Goal: Navigation & Orientation: Understand site structure

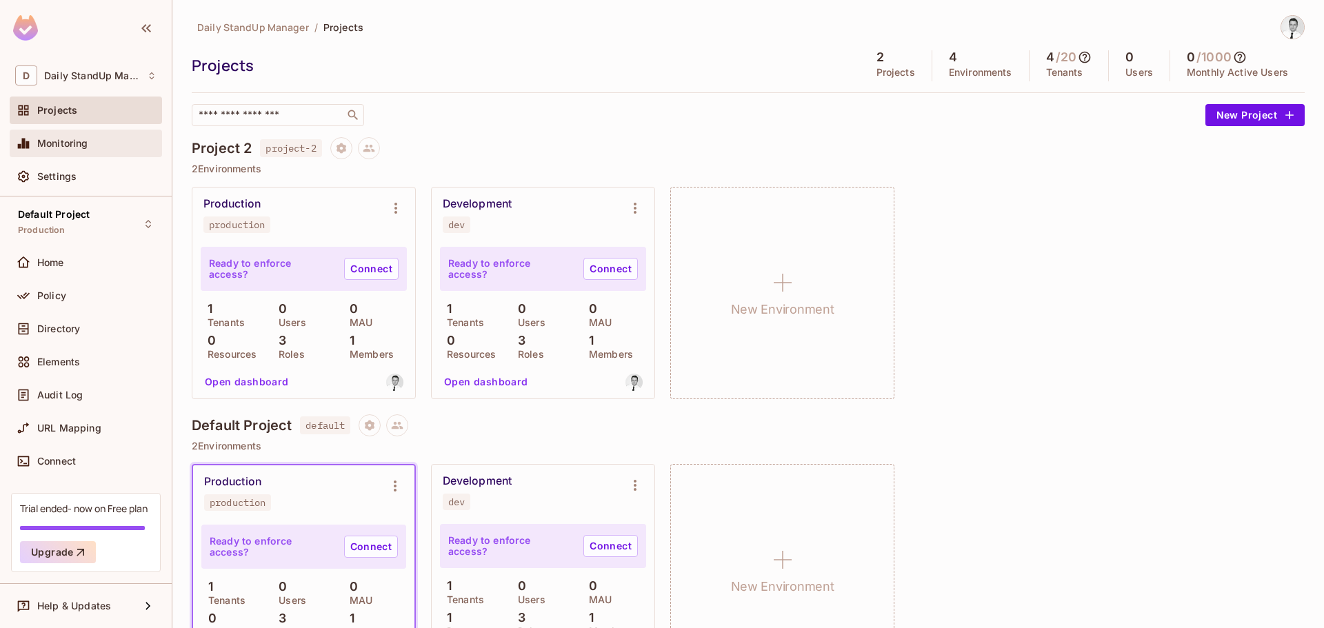
click at [77, 146] on span "Monitoring" at bounding box center [62, 143] width 51 height 11
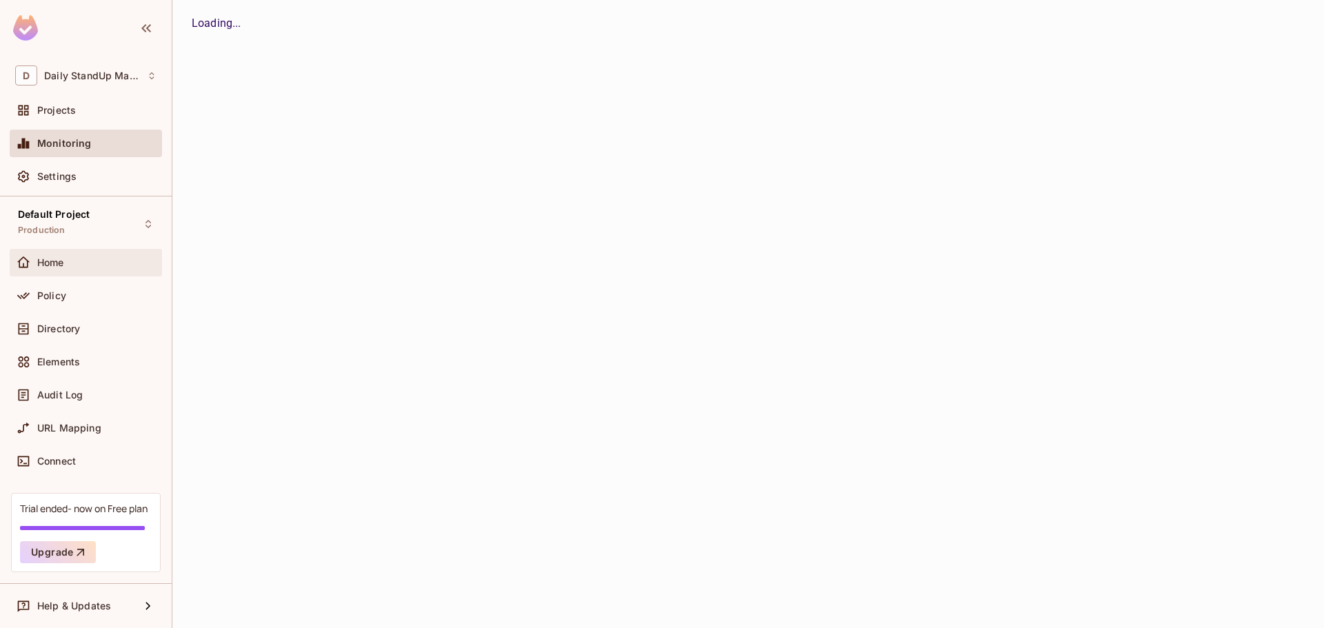
click at [62, 268] on span "Home" at bounding box center [50, 262] width 27 height 11
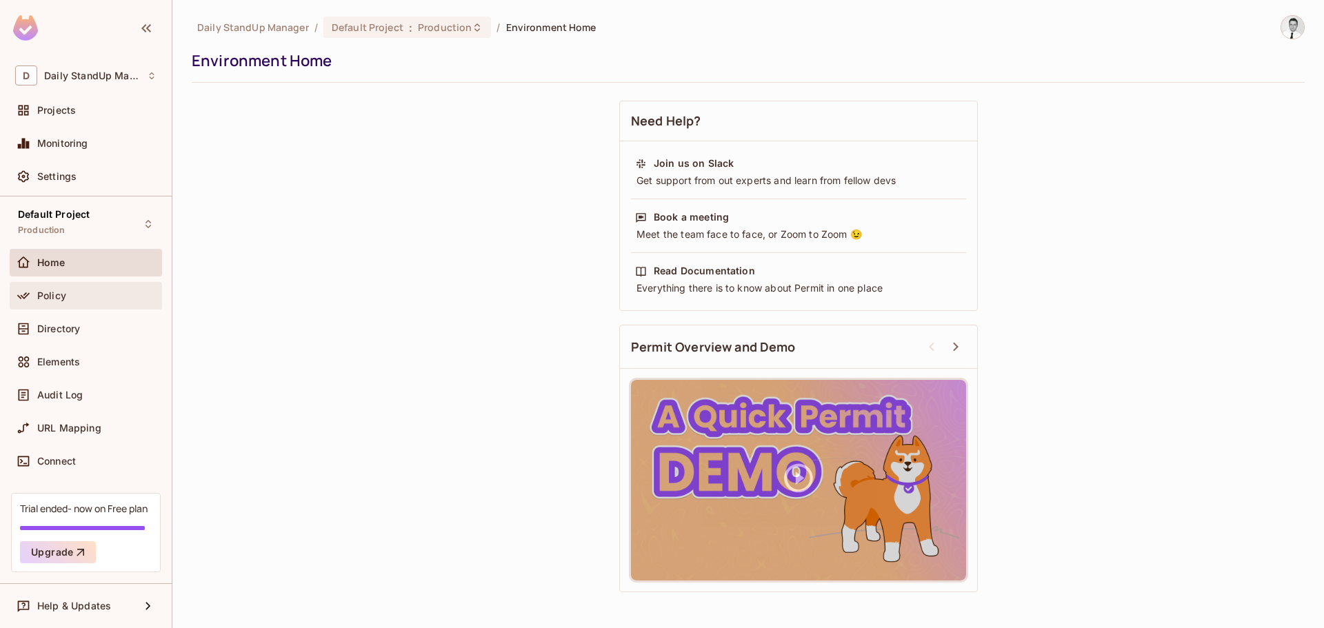
click at [91, 307] on div "Policy" at bounding box center [86, 296] width 152 height 28
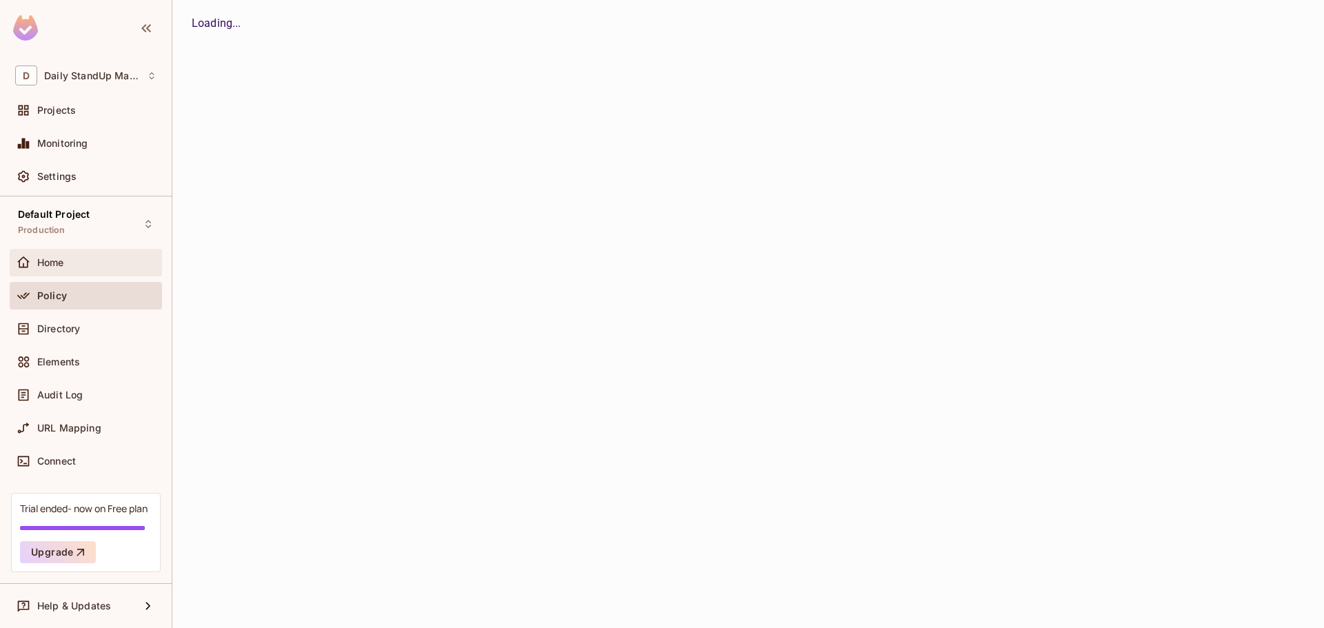
click at [88, 273] on div "Home" at bounding box center [86, 263] width 152 height 28
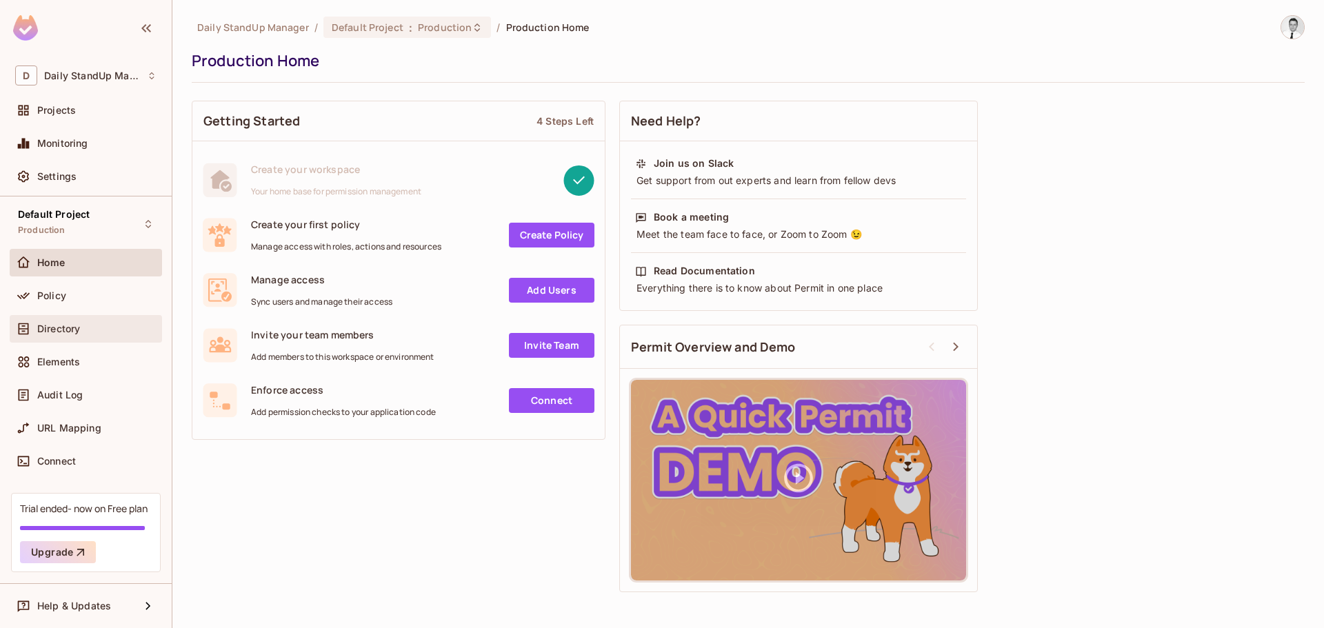
click at [88, 339] on div "Directory" at bounding box center [86, 329] width 152 height 28
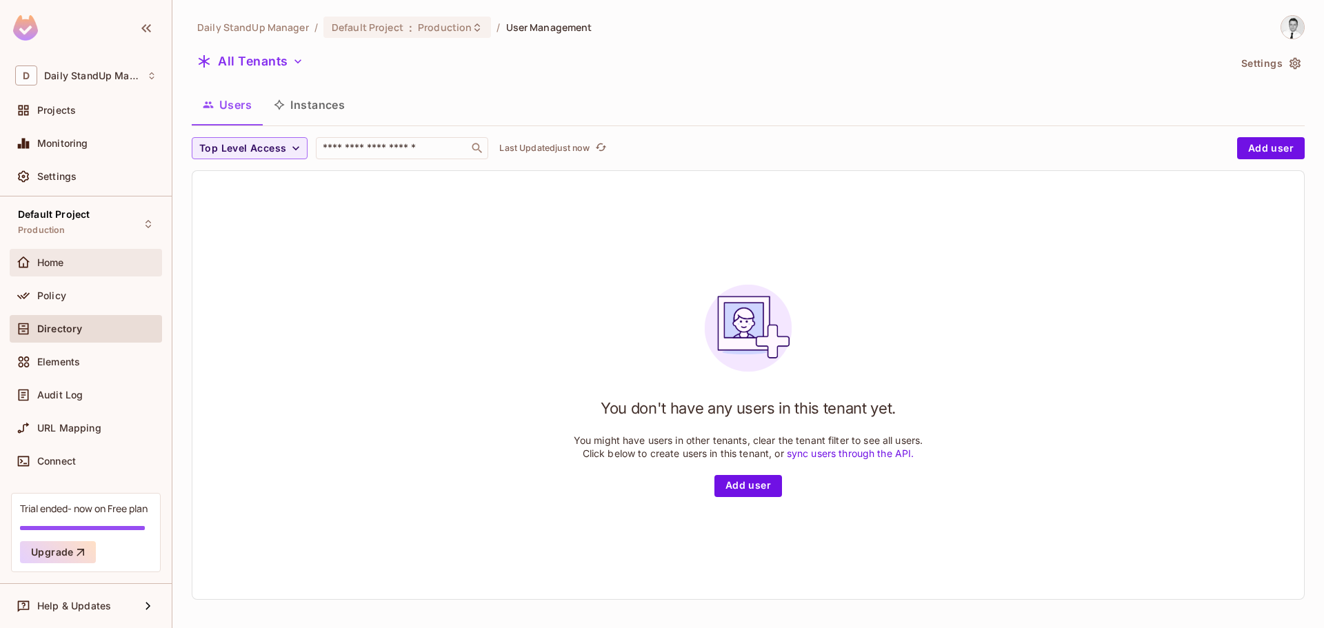
click at [92, 275] on div "Home" at bounding box center [86, 263] width 152 height 28
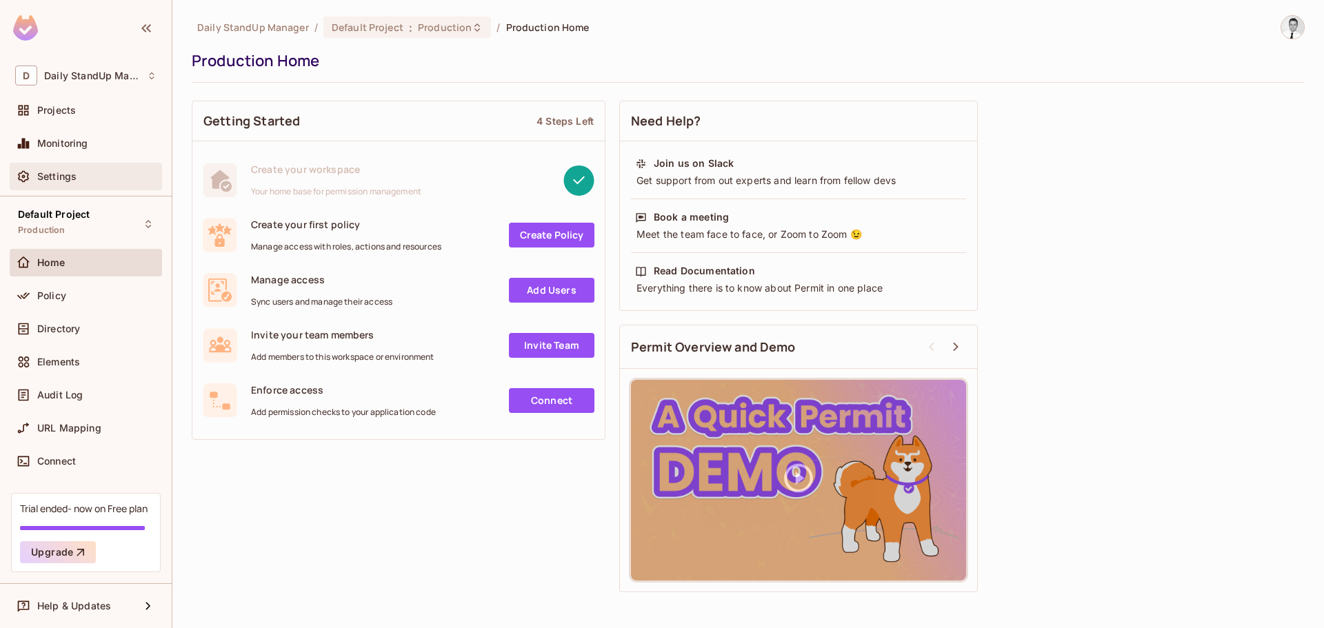
click at [71, 171] on span "Settings" at bounding box center [56, 176] width 39 height 11
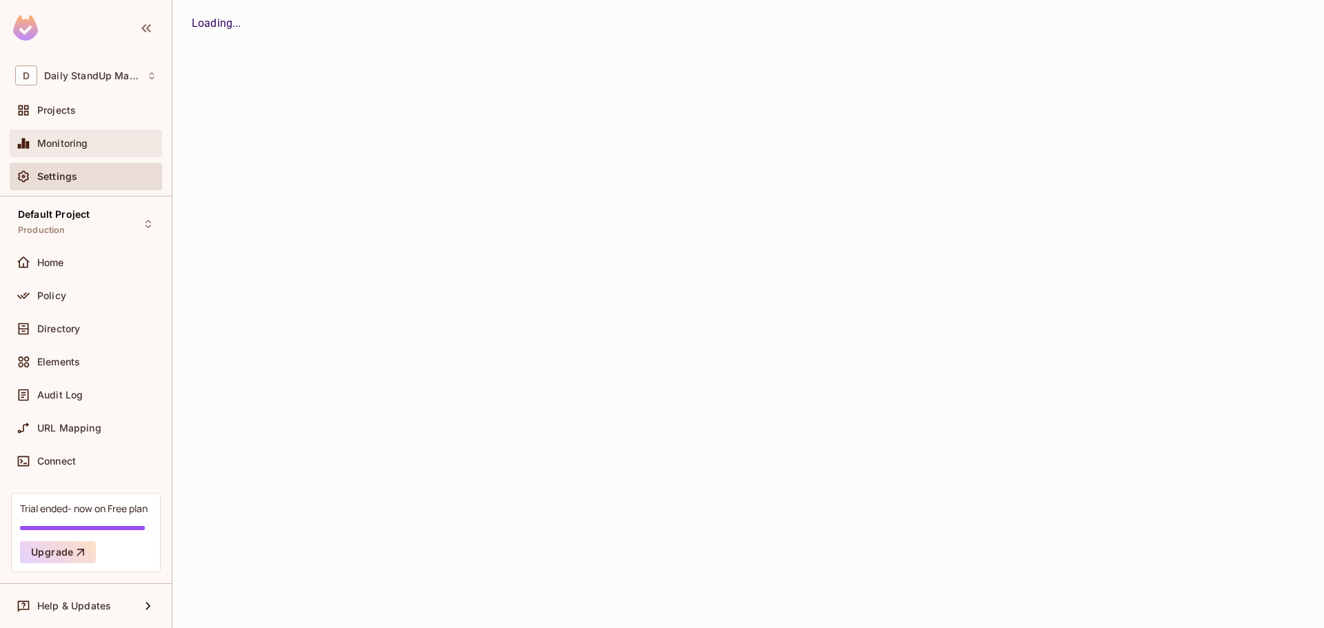
click at [96, 140] on div "Monitoring" at bounding box center [96, 143] width 119 height 11
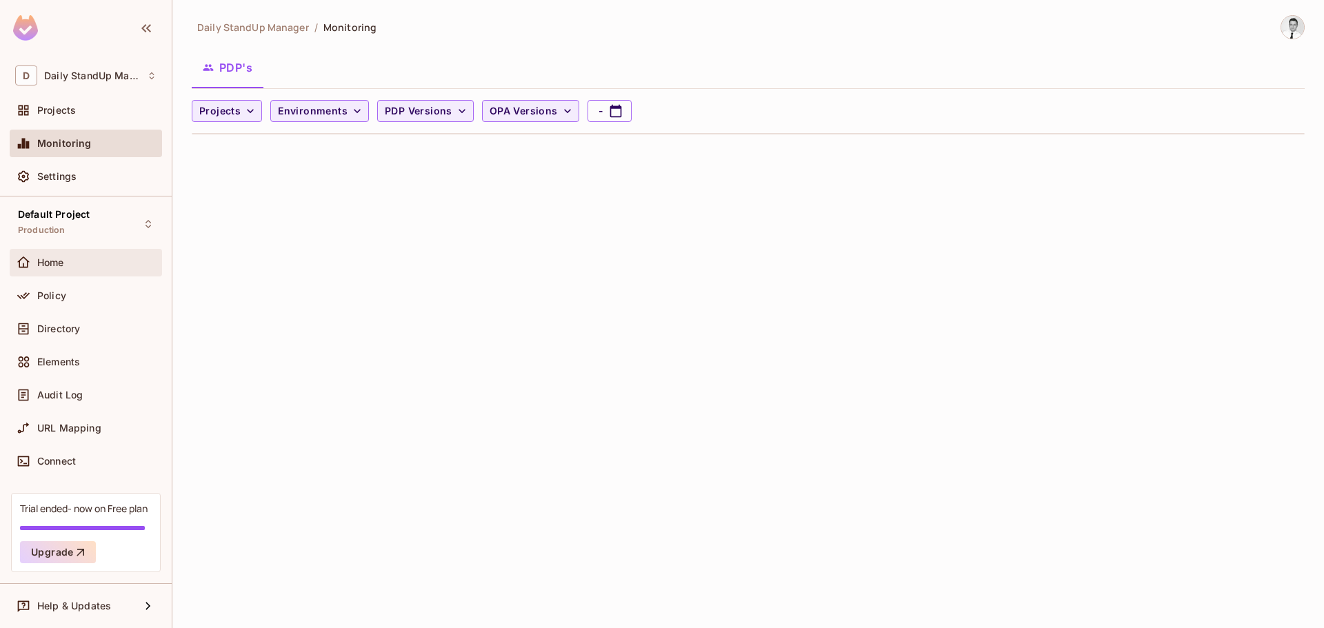
click at [74, 257] on div "Home" at bounding box center [96, 262] width 119 height 11
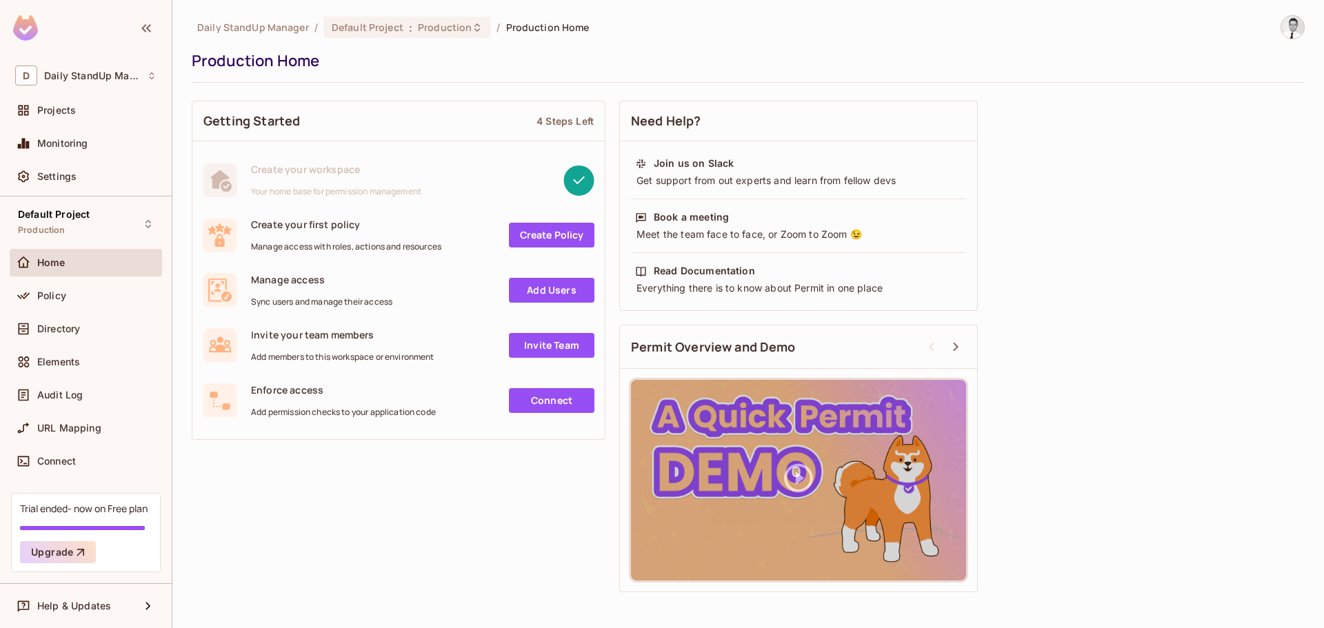
click at [70, 264] on div "Home" at bounding box center [96, 262] width 119 height 11
click at [56, 212] on span "Default Project" at bounding box center [54, 214] width 72 height 11
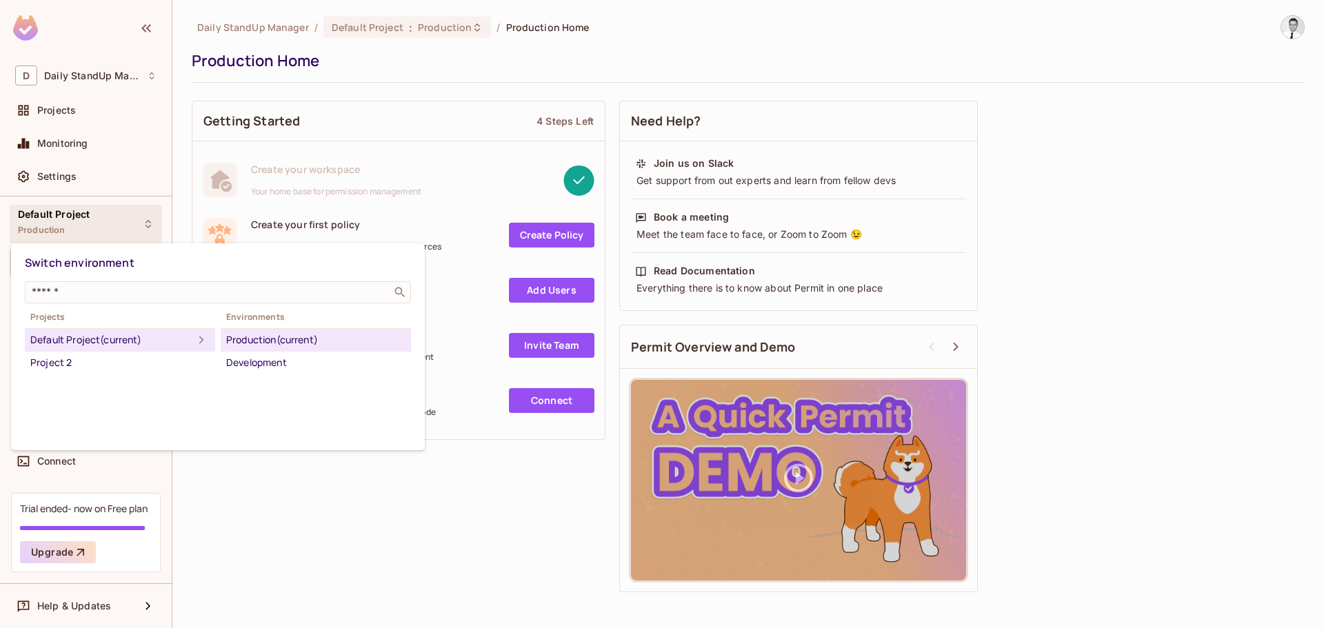
click at [65, 107] on div at bounding box center [662, 314] width 1324 height 628
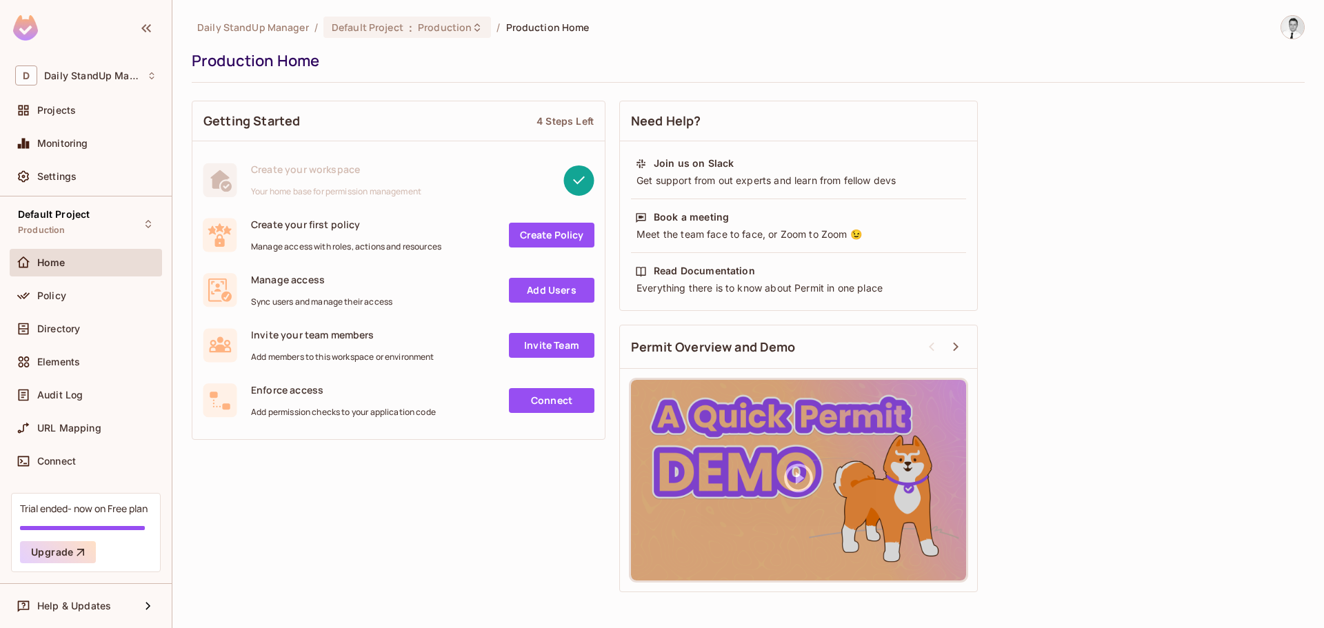
click at [65, 107] on div "Switch environment ​ Projects Default Project (current) Project 2 Environments …" at bounding box center [662, 314] width 1324 height 628
click at [65, 107] on span "Projects" at bounding box center [56, 110] width 39 height 11
